Goal: Task Accomplishment & Management: Complete application form

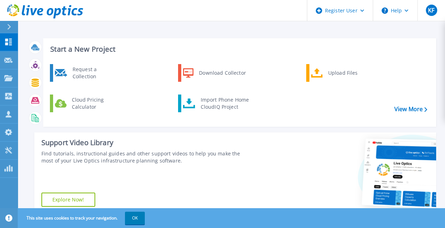
click at [272, 194] on div at bounding box center [347, 174] width 180 height 82
click at [9, 23] on div at bounding box center [11, 27] width 11 height 12
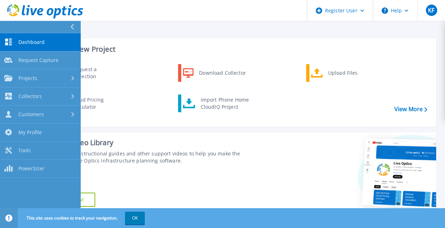
scroll to position [125, 0]
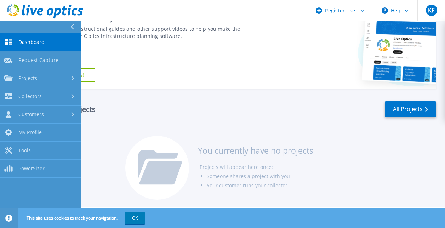
click at [201, 121] on div "Recent Projects All Projects You currently have no projects Projects will appea…" at bounding box center [231, 151] width 409 height 112
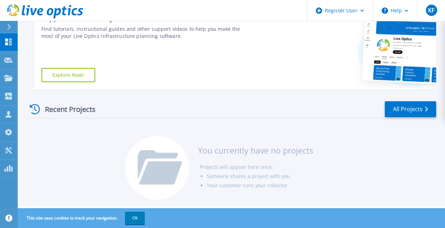
scroll to position [0, 0]
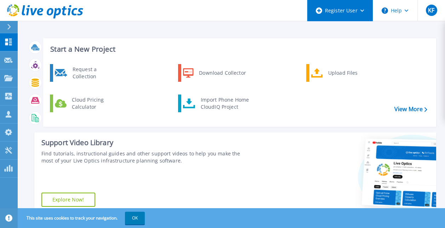
click at [347, 8] on div "Register User" at bounding box center [341, 10] width 66 height 21
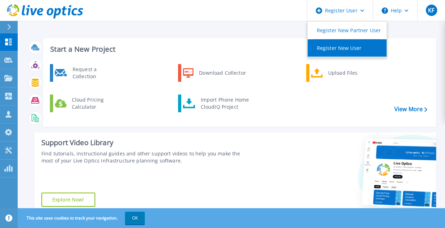
click at [349, 50] on link "Register New User" at bounding box center [347, 47] width 79 height 17
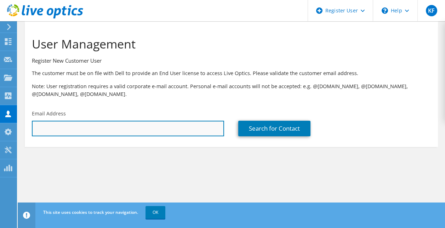
click at [107, 128] on input "text" at bounding box center [128, 129] width 192 height 16
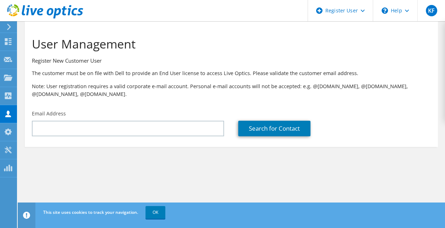
click at [187, 101] on div "User Management Register New Customer User The customer must be on file with De…" at bounding box center [232, 66] width 414 height 82
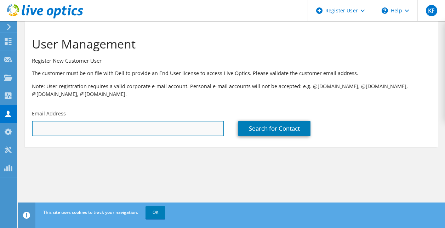
click at [162, 124] on input "text" at bounding box center [128, 129] width 192 height 16
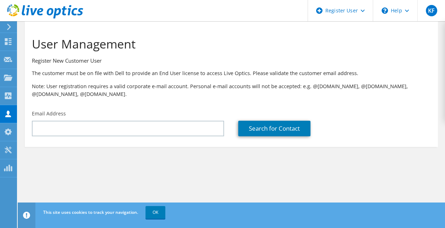
click at [216, 95] on p "Note: User registration requires a valid corporate e-mail account. Personal e-m…" at bounding box center [231, 91] width 399 height 16
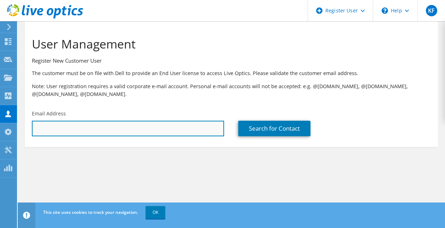
click at [138, 126] on input "text" at bounding box center [128, 129] width 192 height 16
paste input "[PERSON_NAME][EMAIL_ADDRESS][DOMAIN_NAME]"
type input "[PERSON_NAME][EMAIL_ADDRESS][DOMAIN_NAME]"
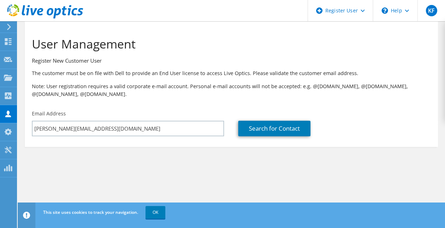
click at [234, 130] on div "Search for Contact" at bounding box center [334, 123] width 207 height 33
click at [243, 125] on link "Search for Contact" at bounding box center [275, 129] width 72 height 16
type input "Handwerkskammer [GEOGRAPHIC_DATA]"
type input "[PERSON_NAME]"
type input "Burgold"
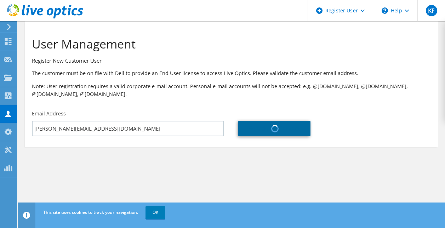
type input "[GEOGRAPHIC_DATA]"
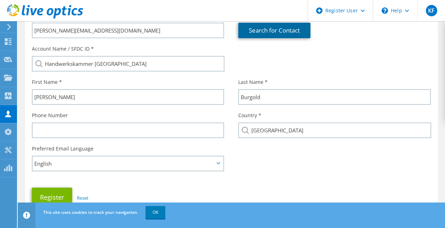
scroll to position [106, 0]
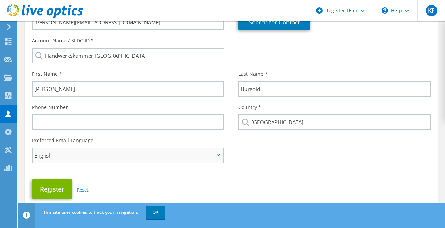
click at [162, 159] on span "English" at bounding box center [124, 155] width 180 height 9
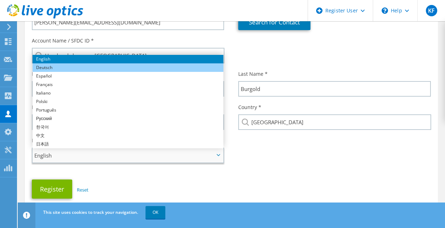
click at [94, 69] on li "Deutsch" at bounding box center [128, 67] width 191 height 9
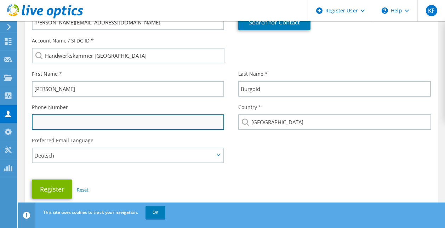
click at [86, 122] on input "text" at bounding box center [128, 122] width 192 height 16
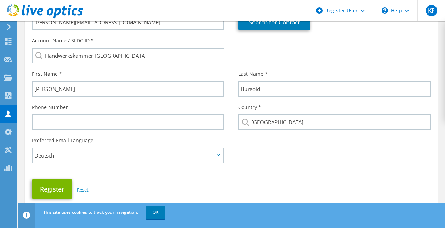
click at [281, 157] on div "Preferred Email Language English Deutsch Español Français Italiano Polski Portu…" at bounding box center [232, 147] width 414 height 27
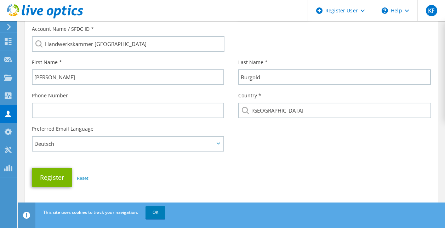
scroll to position [139, 0]
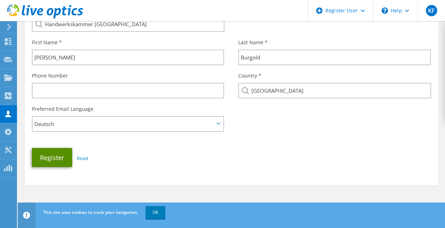
click at [57, 158] on button "Register" at bounding box center [52, 157] width 40 height 19
